Goal: Task Accomplishment & Management: Use online tool/utility

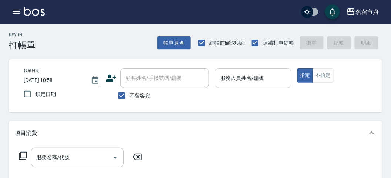
click at [244, 75] on input "服務人員姓名/編號" at bounding box center [252, 78] width 69 height 13
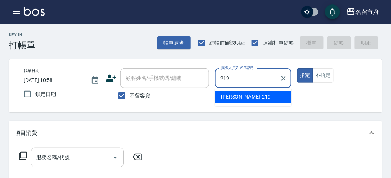
type input "[PERSON_NAME]-219"
type button "true"
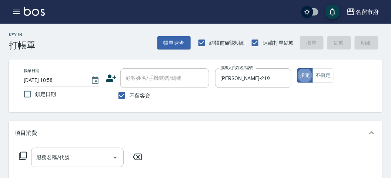
click at [25, 153] on icon at bounding box center [23, 156] width 8 height 8
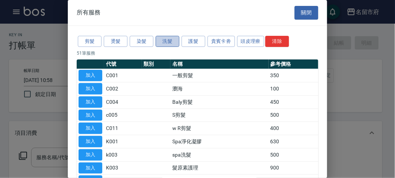
click at [168, 43] on button "洗髮" at bounding box center [168, 41] width 24 height 11
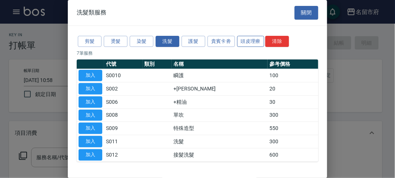
click at [249, 40] on button "頭皮理療" at bounding box center [250, 41] width 27 height 11
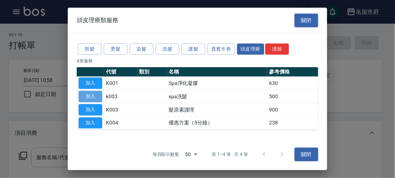
drag, startPoint x: 85, startPoint y: 99, endPoint x: 89, endPoint y: 99, distance: 4.1
click at [86, 99] on button "加入" at bounding box center [91, 96] width 24 height 11
type input "spa洗髮(k003)"
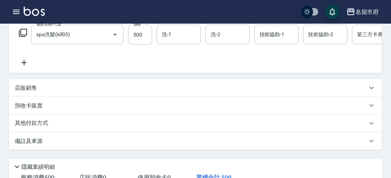
scroll to position [224, 0]
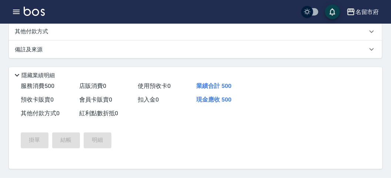
type input "[DATE] 12:00"
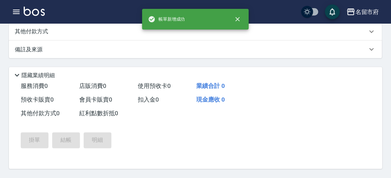
scroll to position [0, 0]
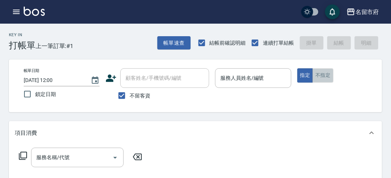
click at [321, 73] on button "不指定" at bounding box center [323, 76] width 21 height 14
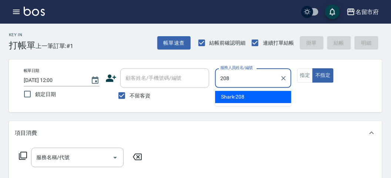
click at [249, 94] on div "Shark -208" at bounding box center [253, 97] width 76 height 12
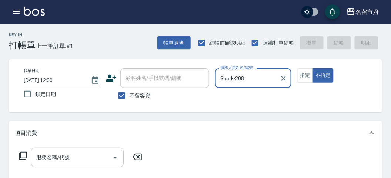
type input "Shark-208"
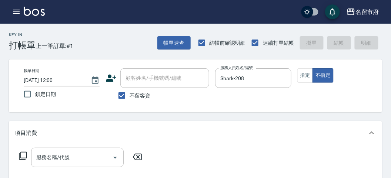
click at [21, 157] on icon at bounding box center [23, 156] width 9 height 9
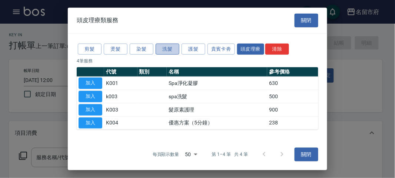
click at [167, 50] on button "洗髮" at bounding box center [168, 48] width 24 height 11
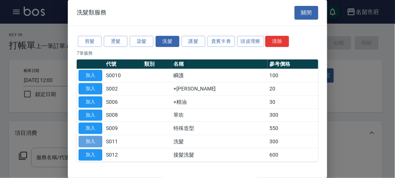
click at [91, 138] on button "加入" at bounding box center [91, 141] width 24 height 11
type input "洗髮(S011)"
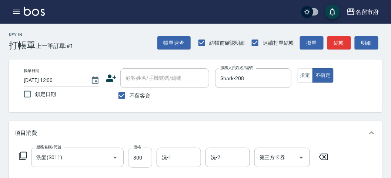
click at [148, 158] on input "300" at bounding box center [140, 158] width 24 height 20
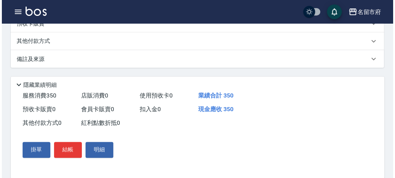
scroll to position [217, 0]
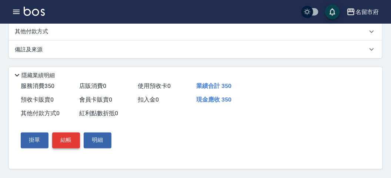
type input "350"
click at [63, 141] on button "結帳" at bounding box center [66, 141] width 28 height 16
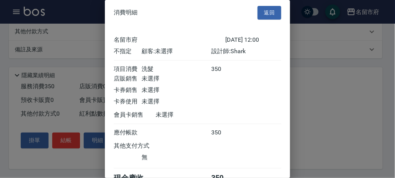
scroll to position [41, 0]
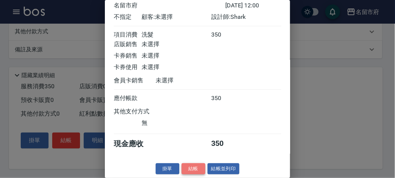
click at [188, 171] on button "結帳" at bounding box center [193, 169] width 24 height 11
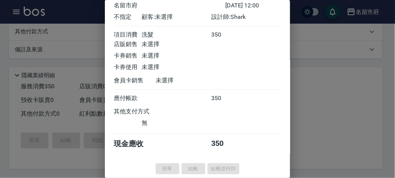
type input "[DATE] 12:21"
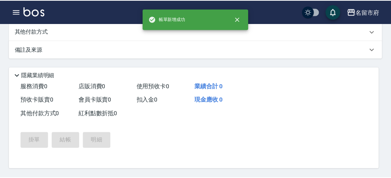
scroll to position [0, 0]
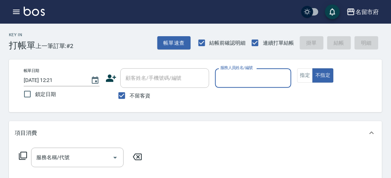
click at [234, 76] on input "服務人員姓名/編號" at bounding box center [252, 78] width 69 height 13
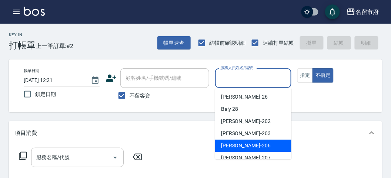
click at [246, 147] on span "[PERSON_NAME] -206" at bounding box center [246, 146] width 50 height 8
type input "[PERSON_NAME]-206"
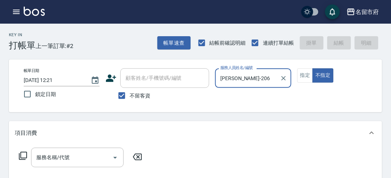
scroll to position [41, 0]
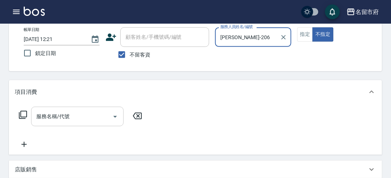
click at [88, 116] on input "服務名稱/代號" at bounding box center [71, 116] width 75 height 13
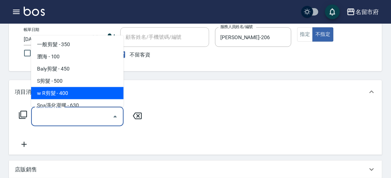
click at [59, 97] on span "w R剪髮 - 400" at bounding box center [77, 93] width 93 height 12
type input "w R剪髮(C011)"
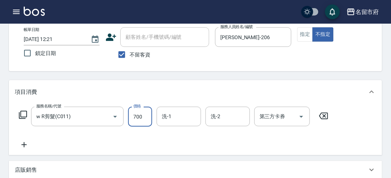
type input "700"
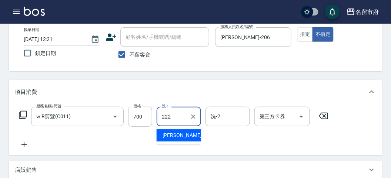
type input "[PERSON_NAME]-222"
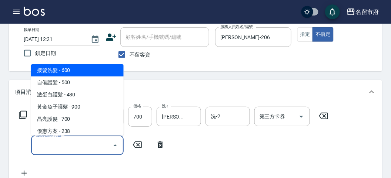
scroll to position [467, 0]
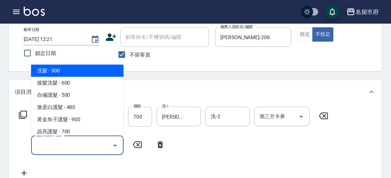
type input "洗髮(S011)"
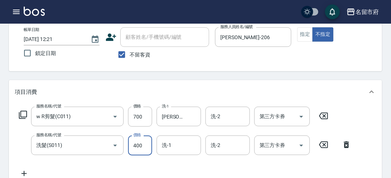
type input "400"
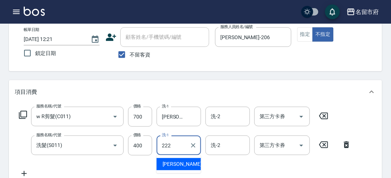
type input "[PERSON_NAME]-222"
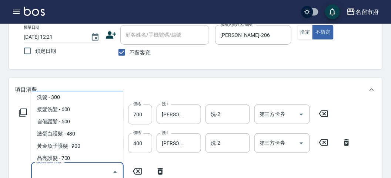
scroll to position [455, 0]
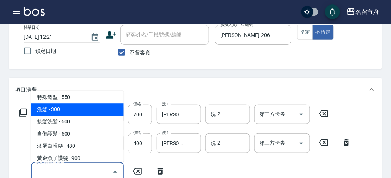
type input "洗髮(S011)"
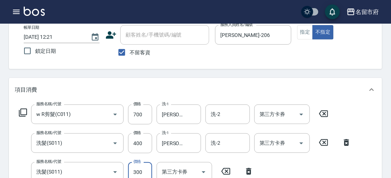
scroll to position [47, 0]
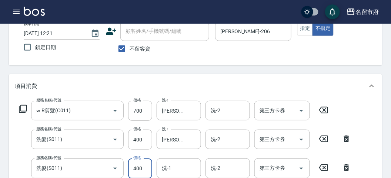
type input "400"
click at [181, 168] on input "洗-1" at bounding box center [179, 168] width 38 height 13
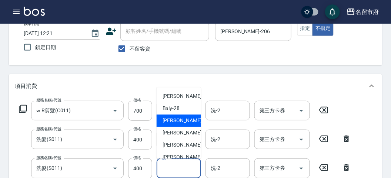
scroll to position [81, 0]
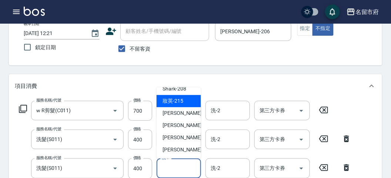
click at [184, 106] on div "妝英 -215" at bounding box center [179, 102] width 44 height 12
type input "妝英-215"
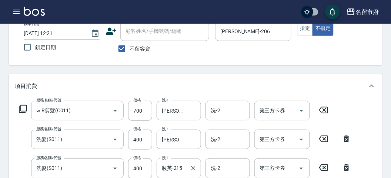
scroll to position [151, 0]
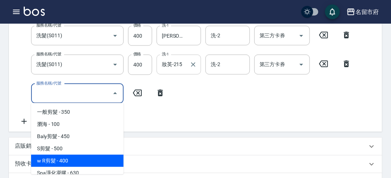
type input "w R剪髮(C011)"
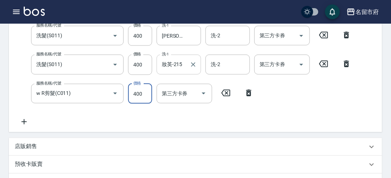
scroll to position [148, 0]
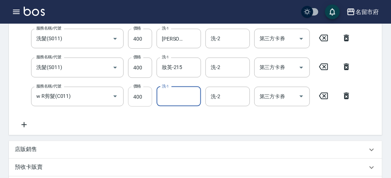
type input "0"
type input "7"
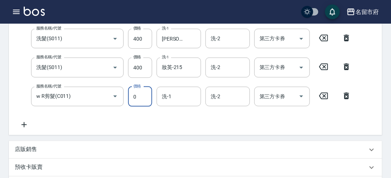
click at [133, 96] on input "0" at bounding box center [140, 97] width 24 height 20
type input "700"
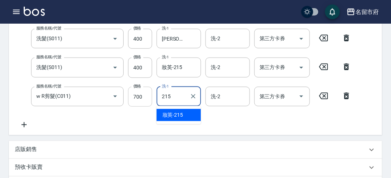
type input "妝英-215"
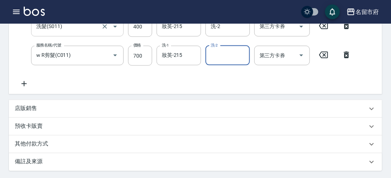
scroll to position [230, 0]
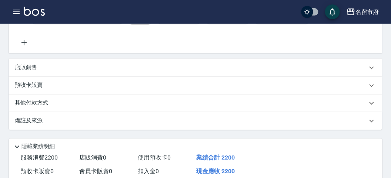
click at [98, 100] on div "其他付款方式" at bounding box center [191, 104] width 353 height 8
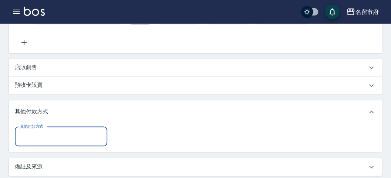
scroll to position [0, 0]
click at [90, 143] on input "其他付款方式" at bounding box center [61, 137] width 86 height 13
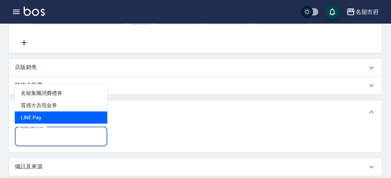
click at [66, 122] on span "LlNE Pay" at bounding box center [61, 118] width 93 height 12
type input "LlNE Pay"
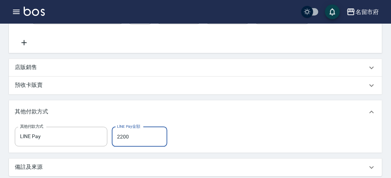
type input "2200"
type input "[DATE] 12:26"
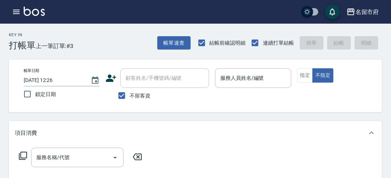
click at [254, 88] on div "服務人員姓名/編號" at bounding box center [253, 79] width 76 height 20
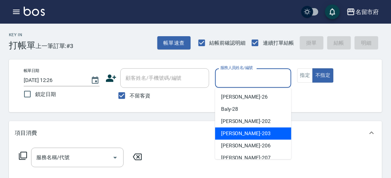
click at [226, 133] on span "聖德 -203" at bounding box center [246, 134] width 50 height 8
type input "聖德-203"
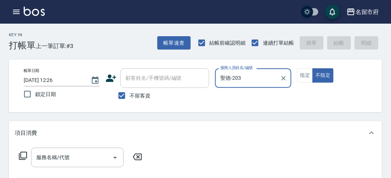
click at [20, 154] on icon at bounding box center [23, 156] width 8 height 8
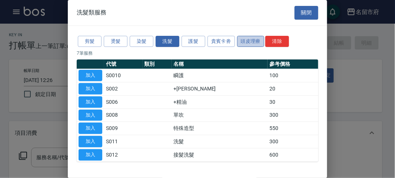
click at [254, 41] on button "頭皮理療" at bounding box center [250, 41] width 27 height 11
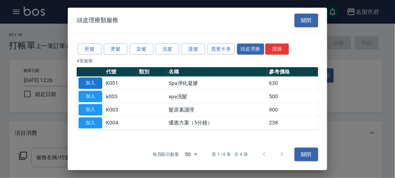
click at [88, 81] on button "加入" at bounding box center [91, 83] width 24 height 11
type input "Spa淨化凝膠(K001)"
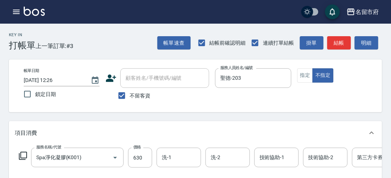
click at [23, 161] on div "服務名稱/代號 Spa淨化凝膠(K001) 服務名稱/代號 價格 630 價格 洗-1 洗-1 洗-2 洗-2 技術協助-1 技術協助-1 技術協助-2 技術…" at bounding box center [223, 158] width 416 height 20
click at [25, 153] on icon at bounding box center [23, 156] width 9 height 9
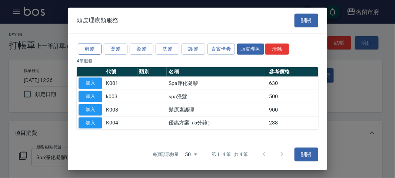
click at [101, 44] on div "剪髮 燙髮 染髮 洗髮 護髮 貴賓卡劵 頭皮理療 清除" at bounding box center [197, 49] width 241 height 14
click at [96, 47] on button "剪髮" at bounding box center [90, 48] width 24 height 11
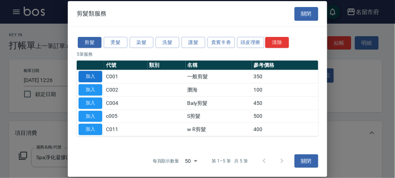
click at [90, 78] on button "加入" at bounding box center [91, 76] width 24 height 11
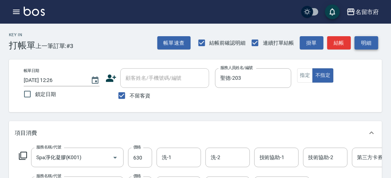
click at [368, 43] on button "明細" at bounding box center [367, 43] width 24 height 14
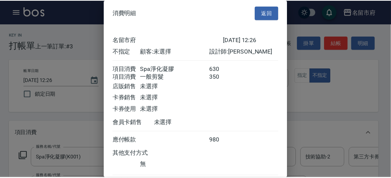
scroll to position [49, 0]
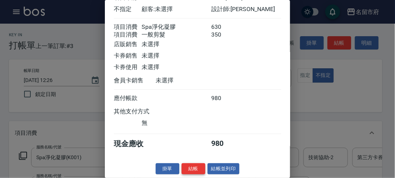
click at [188, 171] on button "結帳" at bounding box center [193, 169] width 24 height 11
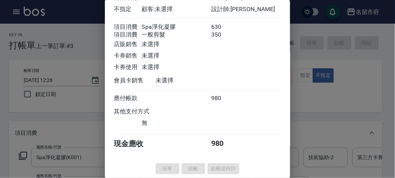
type input "[DATE] 12:48"
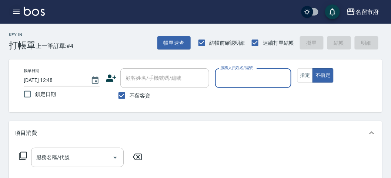
click at [19, 11] on icon "button" at bounding box center [16, 12] width 7 height 4
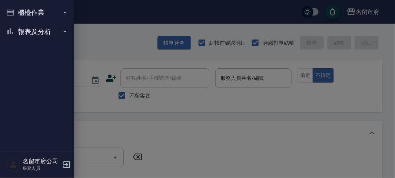
click at [23, 34] on button "報表及分析" at bounding box center [37, 31] width 68 height 19
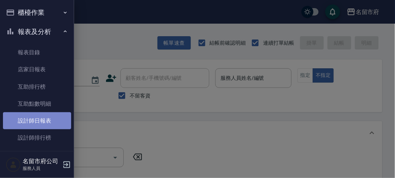
click at [38, 123] on link "設計師日報表" at bounding box center [37, 121] width 68 height 17
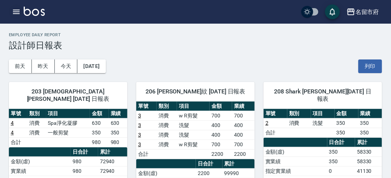
click at [17, 9] on icon "button" at bounding box center [16, 11] width 9 height 9
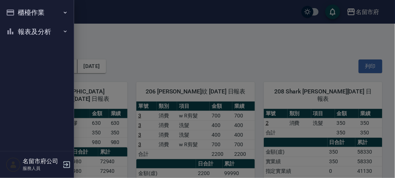
click at [16, 10] on button "櫃檯作業" at bounding box center [37, 12] width 68 height 19
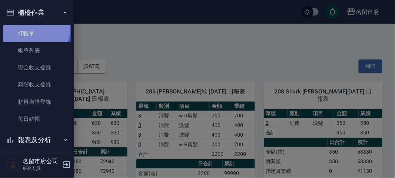
click at [31, 29] on link "打帳單" at bounding box center [37, 33] width 68 height 17
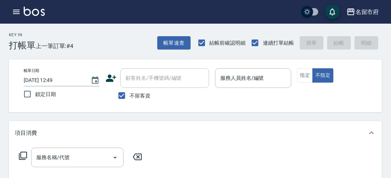
click at [232, 103] on div "帳單日期 [DATE] 12:49 鎖定日期 顧客姓名/手機號碼/編號 顧客姓名/手機號碼/編號 不留客資 服務人員姓名/編號 服務人員姓名/編號 指定 不指定" at bounding box center [195, 86] width 355 height 35
click at [16, 12] on icon "button" at bounding box center [16, 11] width 9 height 9
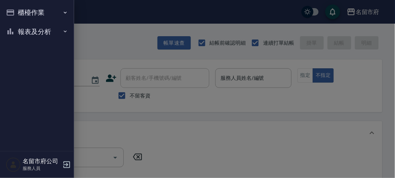
drag, startPoint x: 27, startPoint y: 29, endPoint x: 29, endPoint y: 36, distance: 6.9
click at [27, 30] on button "報表及分析" at bounding box center [37, 31] width 68 height 19
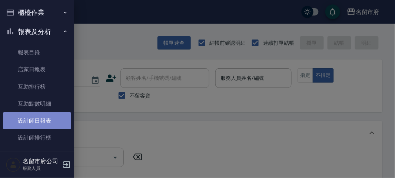
click at [41, 123] on link "設計師日報表" at bounding box center [37, 121] width 68 height 17
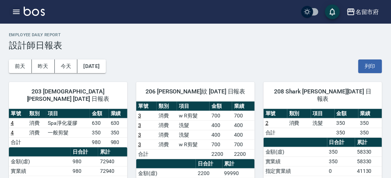
click at [16, 16] on icon "button" at bounding box center [16, 11] width 9 height 9
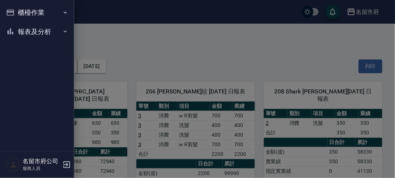
click at [21, 40] on button "報表及分析" at bounding box center [37, 31] width 68 height 19
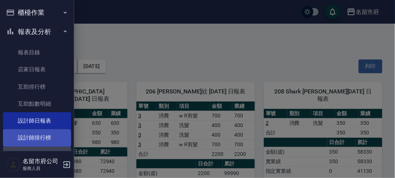
drag, startPoint x: 33, startPoint y: 147, endPoint x: 34, endPoint y: 142, distance: 4.9
click at [33, 147] on link "收支分類明細表" at bounding box center [37, 155] width 68 height 17
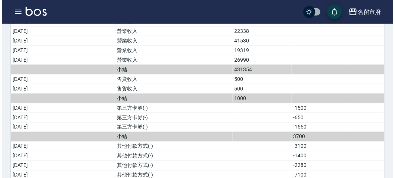
scroll to position [350, 0]
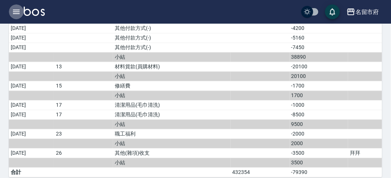
click at [16, 12] on icon "button" at bounding box center [16, 12] width 7 height 4
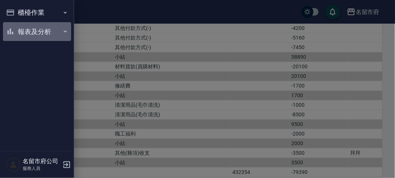
click at [30, 36] on button "報表及分析" at bounding box center [37, 31] width 68 height 19
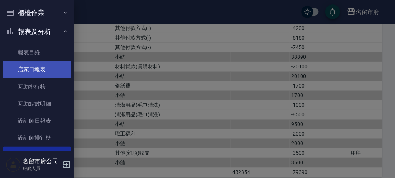
scroll to position [24, 0]
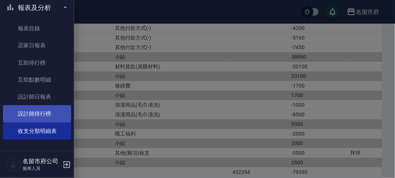
click at [39, 113] on link "設計師排行榜" at bounding box center [37, 114] width 68 height 17
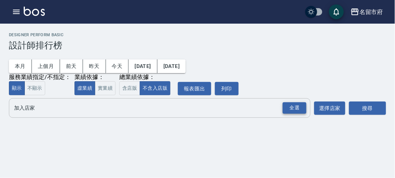
click at [296, 110] on div "全選" at bounding box center [295, 108] width 24 height 11
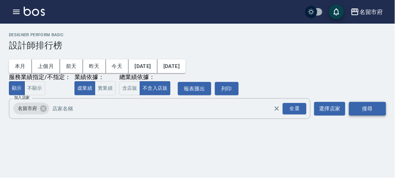
click at [366, 108] on button "搜尋" at bounding box center [367, 109] width 37 height 14
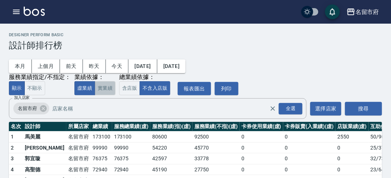
click at [105, 84] on button "實業績" at bounding box center [105, 88] width 21 height 14
click at [124, 90] on button "含店販" at bounding box center [129, 88] width 21 height 14
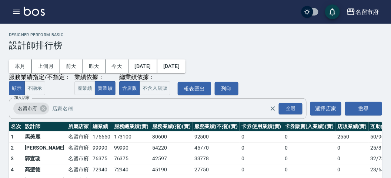
scroll to position [41, 0]
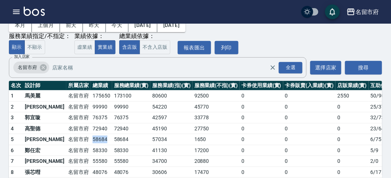
drag, startPoint x: 66, startPoint y: 139, endPoint x: 86, endPoint y: 137, distance: 20.1
click at [86, 137] on tr "5 [PERSON_NAME] [GEOGRAPHIC_DATA] 58684 58684 57034 1650 0 0 0 6 / 75" at bounding box center [214, 139] width 410 height 11
click at [91, 137] on td "58684" at bounding box center [101, 139] width 21 height 11
drag, startPoint x: 67, startPoint y: 125, endPoint x: 83, endPoint y: 124, distance: 15.9
click at [91, 124] on td "72940" at bounding box center [101, 128] width 21 height 11
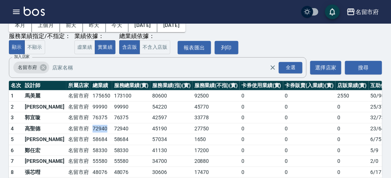
click at [91, 124] on td "72940" at bounding box center [101, 128] width 21 height 11
drag, startPoint x: 70, startPoint y: 152, endPoint x: 84, endPoint y: 150, distance: 14.2
click at [91, 150] on td "58330" at bounding box center [101, 150] width 21 height 11
drag, startPoint x: 63, startPoint y: 155, endPoint x: 82, endPoint y: 157, distance: 19.0
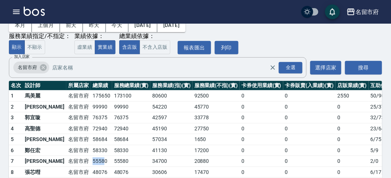
click at [81, 157] on tr "7 [PERSON_NAME][GEOGRAPHIC_DATA] 55580 55580 34700 20880 0 0 0 2 / 0" at bounding box center [214, 161] width 410 height 11
click at [91, 157] on td "55580" at bounding box center [101, 161] width 21 height 11
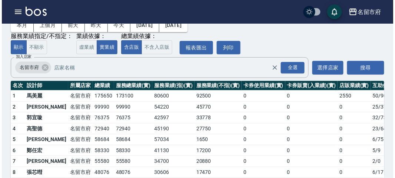
scroll to position [65, 0]
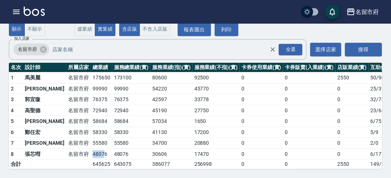
drag, startPoint x: 67, startPoint y: 147, endPoint x: 80, endPoint y: 146, distance: 12.2
click at [91, 149] on td "48076" at bounding box center [101, 154] width 21 height 11
drag, startPoint x: 67, startPoint y: 136, endPoint x: 83, endPoint y: 136, distance: 15.6
click at [91, 138] on td "55580" at bounding box center [101, 143] width 21 height 11
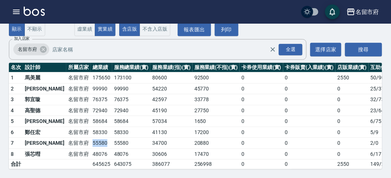
drag, startPoint x: 83, startPoint y: 136, endPoint x: 67, endPoint y: 128, distance: 16.9
click at [91, 138] on td "55580" at bounding box center [101, 143] width 21 height 11
drag, startPoint x: 65, startPoint y: 125, endPoint x: 84, endPoint y: 127, distance: 19.4
click at [84, 127] on tr "6 [PERSON_NAME] [GEOGRAPHIC_DATA] 58330 58330 41130 17200 0 0 0 5 / 9" at bounding box center [214, 132] width 410 height 11
click at [91, 127] on td "58330" at bounding box center [101, 132] width 21 height 11
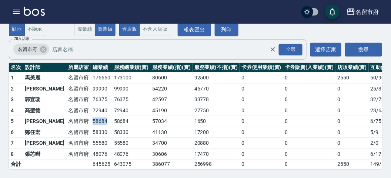
drag, startPoint x: 67, startPoint y: 114, endPoint x: 82, endPoint y: 113, distance: 14.8
click at [91, 116] on td "58684" at bounding box center [101, 121] width 21 height 11
drag, startPoint x: 69, startPoint y: 103, endPoint x: 81, endPoint y: 103, distance: 12.2
click at [91, 105] on td "72940" at bounding box center [101, 110] width 21 height 11
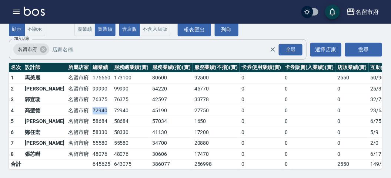
drag, startPoint x: 81, startPoint y: 103, endPoint x: 69, endPoint y: 96, distance: 14.3
click at [91, 105] on td "72940" at bounding box center [101, 110] width 21 height 11
drag, startPoint x: 67, startPoint y: 93, endPoint x: 82, endPoint y: 93, distance: 15.2
click at [91, 94] on td "76375" at bounding box center [101, 99] width 21 height 11
click at [16, 10] on icon "button" at bounding box center [16, 11] width 9 height 9
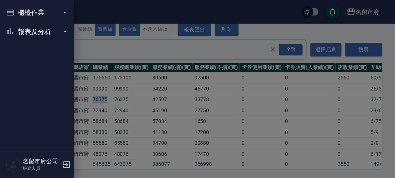
click at [16, 10] on button "櫃檯作業" at bounding box center [37, 12] width 68 height 19
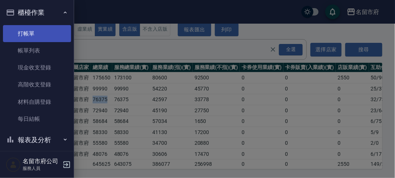
click at [25, 30] on link "打帳單" at bounding box center [37, 33] width 68 height 17
